Goal: Transaction & Acquisition: Subscribe to service/newsletter

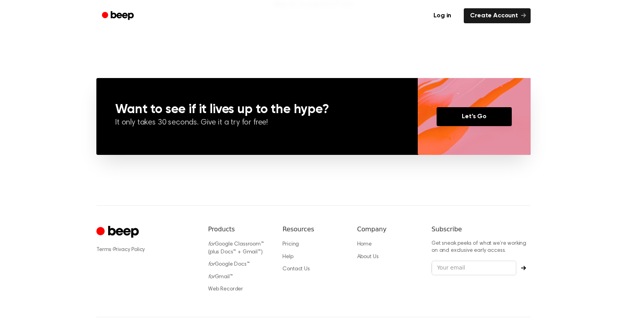
scroll to position [560, 0]
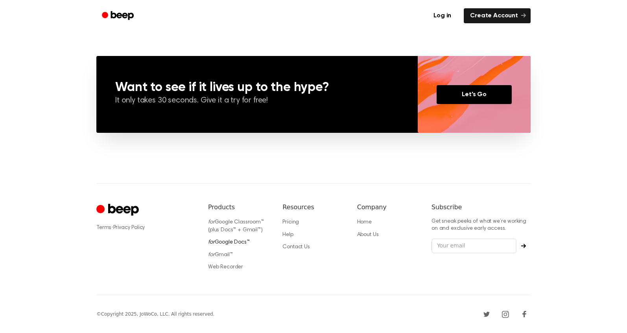
click at [230, 241] on link "for Google Docs™" at bounding box center [229, 242] width 42 height 6
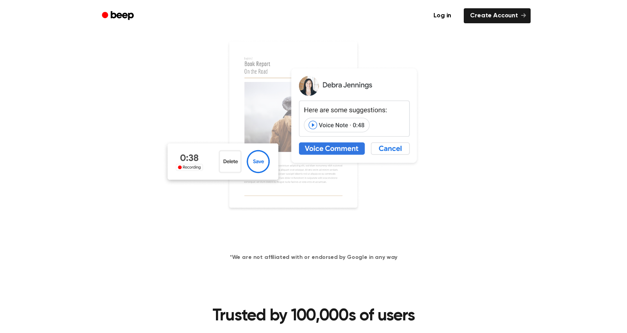
scroll to position [184, 0]
click at [484, 171] on link at bounding box center [313, 139] width 608 height 200
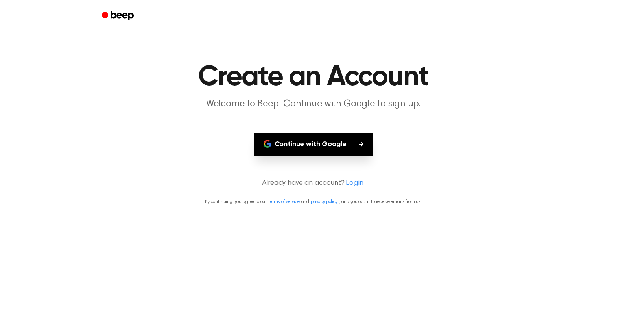
click at [309, 140] on button "Continue with Google" at bounding box center [313, 144] width 119 height 23
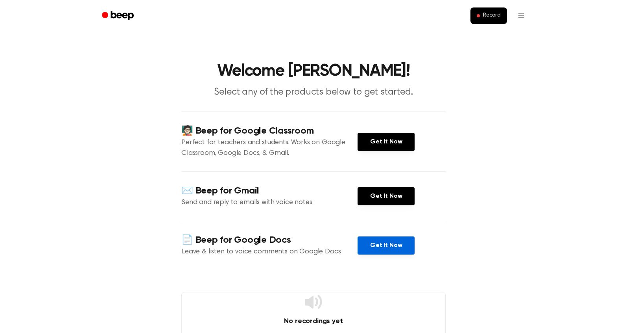
click at [396, 246] on link "Get It Now" at bounding box center [386, 245] width 57 height 18
